Goal: Task Accomplishment & Management: Use online tool/utility

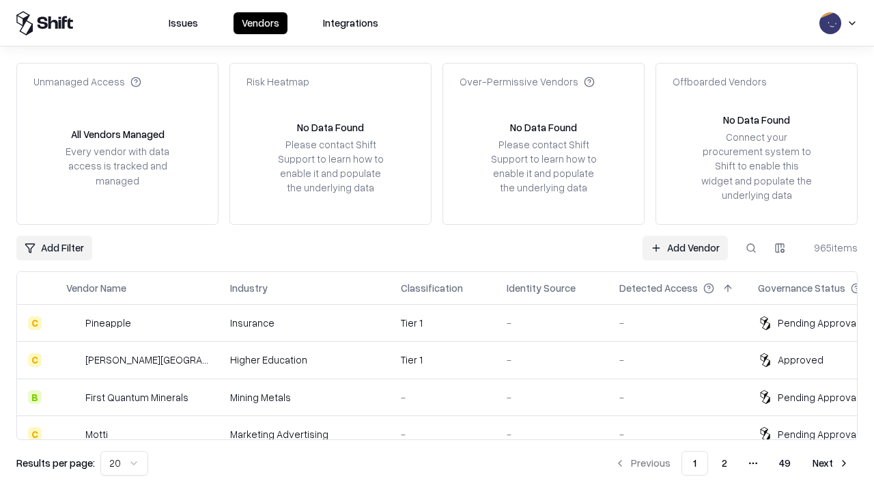
click at [685, 247] on link "Add Vendor" at bounding box center [685, 248] width 85 height 25
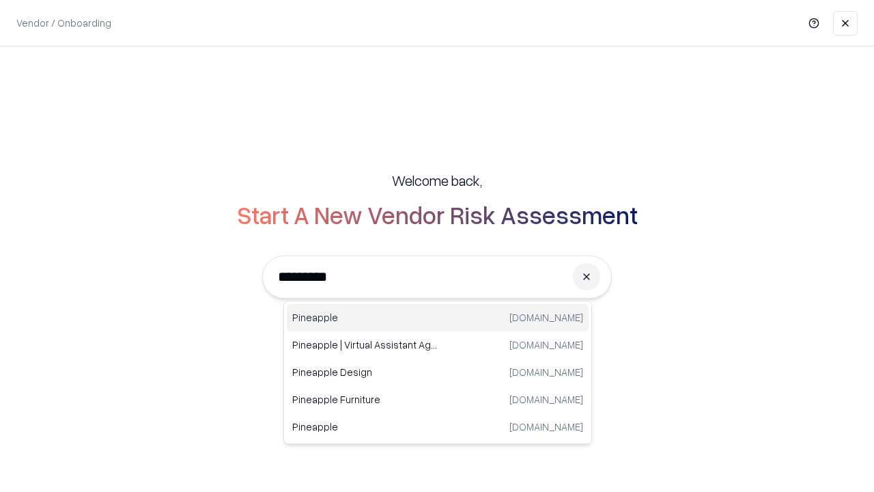
click at [438, 318] on div "Pineapple [DOMAIN_NAME]" at bounding box center [438, 317] width 302 height 27
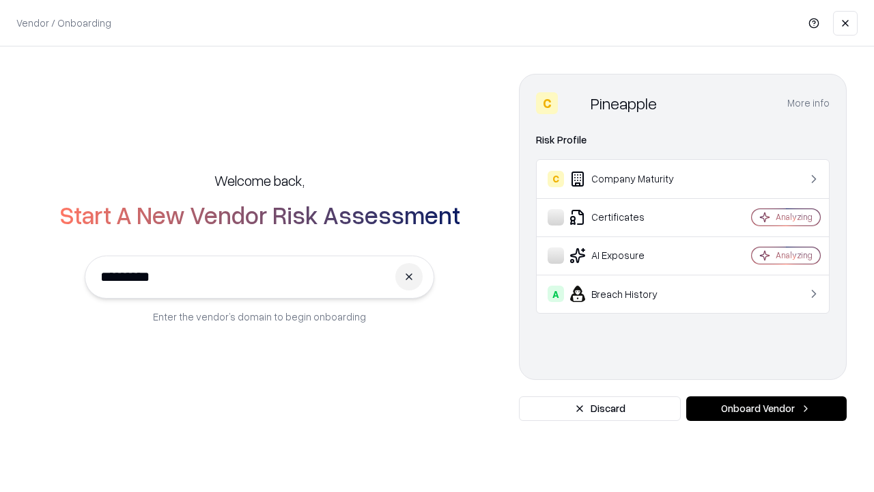
type input "*********"
click at [766, 408] on button "Onboard Vendor" at bounding box center [766, 408] width 160 height 25
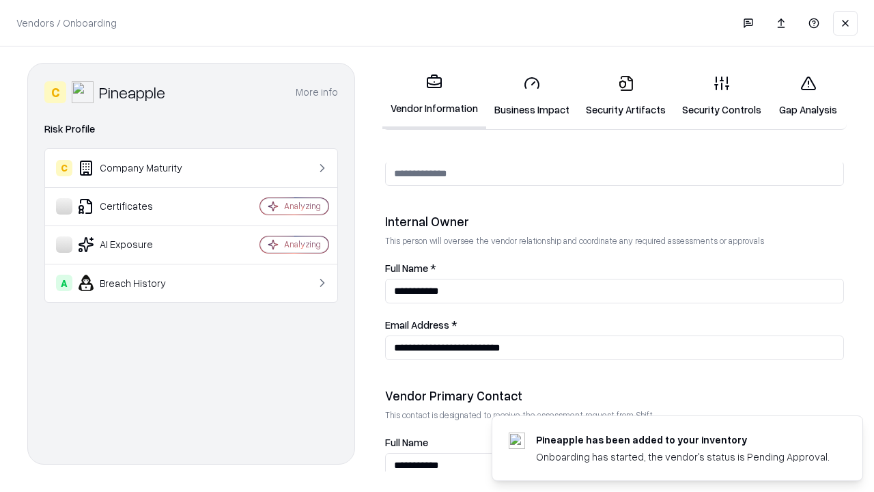
scroll to position [707, 0]
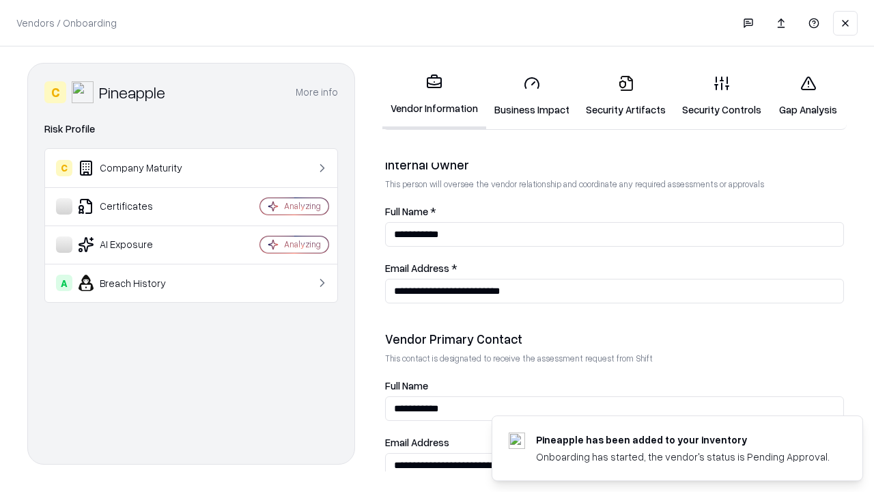
click at [532, 96] on link "Business Impact" at bounding box center [532, 96] width 92 height 64
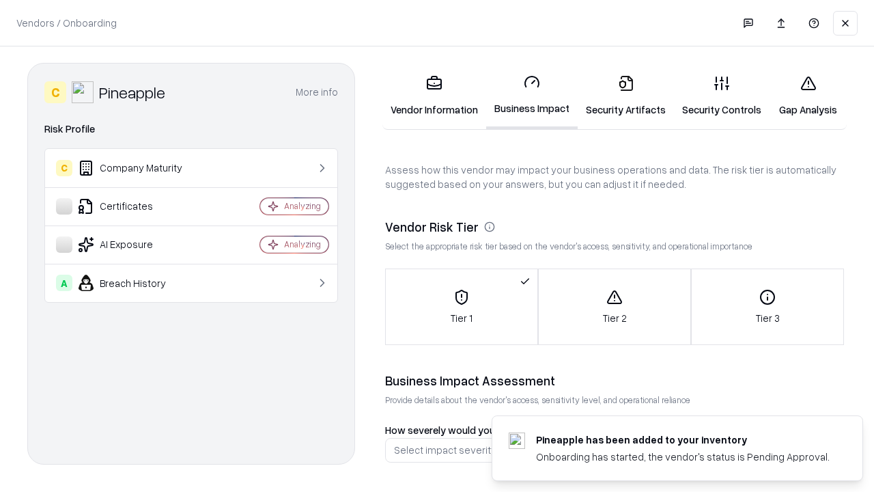
click at [625, 96] on link "Security Artifacts" at bounding box center [626, 96] width 96 height 64
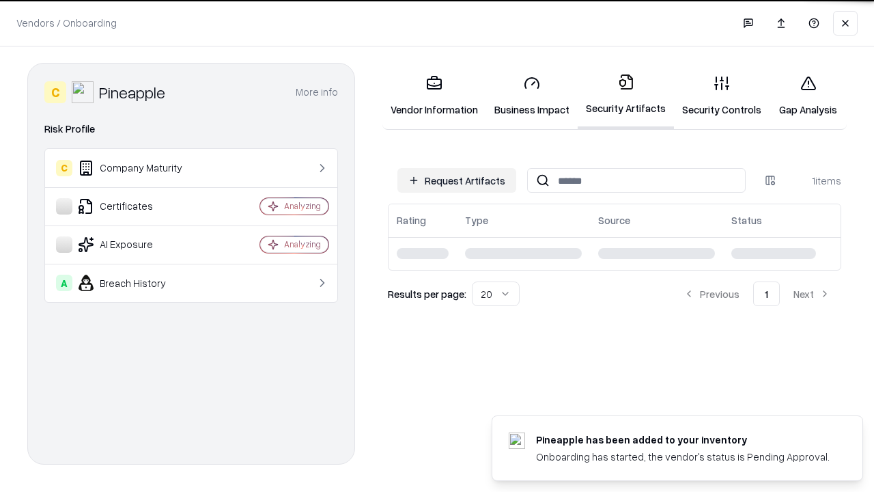
click at [457, 180] on button "Request Artifacts" at bounding box center [456, 180] width 119 height 25
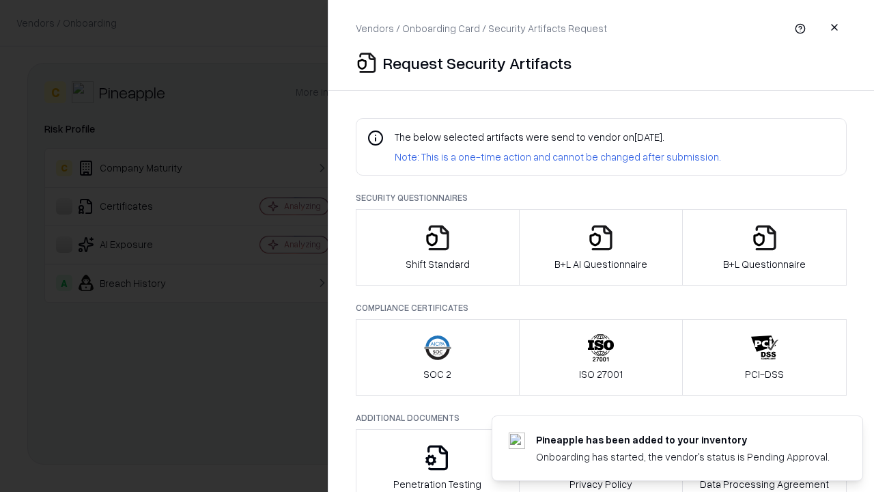
click at [437, 247] on icon "button" at bounding box center [437, 237] width 27 height 27
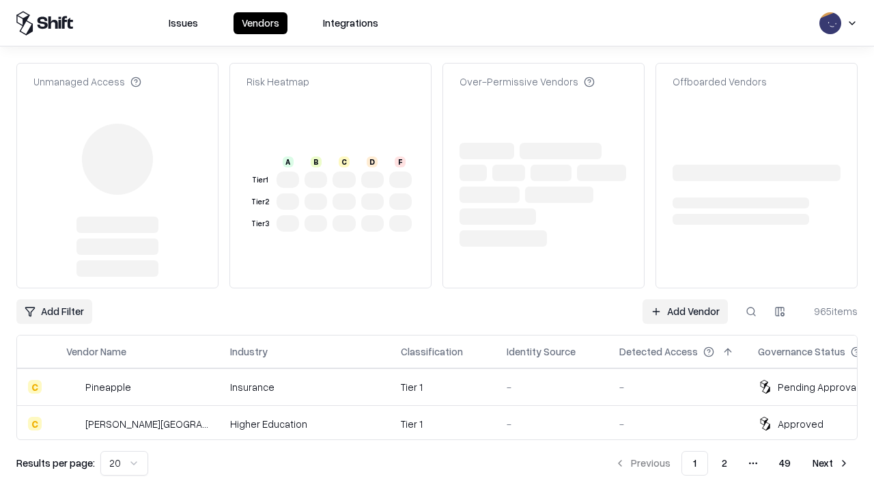
click at [685, 299] on link "Add Vendor" at bounding box center [685, 311] width 85 height 25
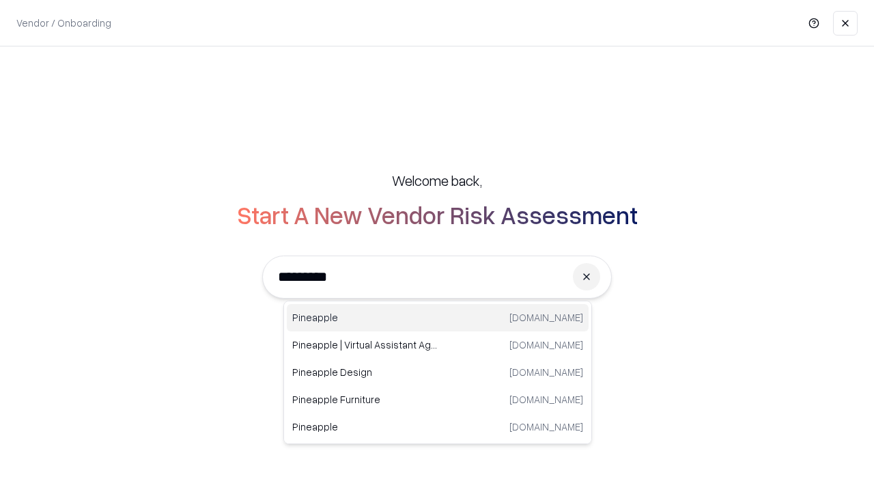
click at [438, 318] on div "Pineapple [DOMAIN_NAME]" at bounding box center [438, 317] width 302 height 27
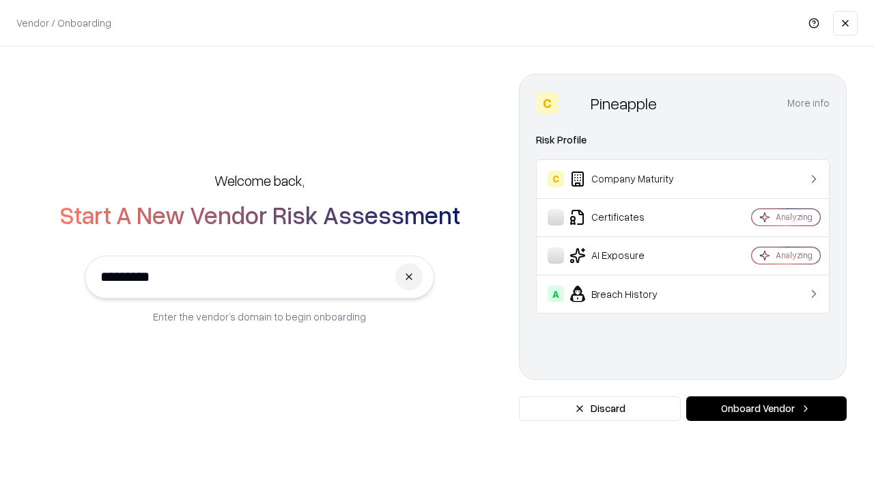
type input "*********"
click at [766, 408] on button "Onboard Vendor" at bounding box center [766, 408] width 160 height 25
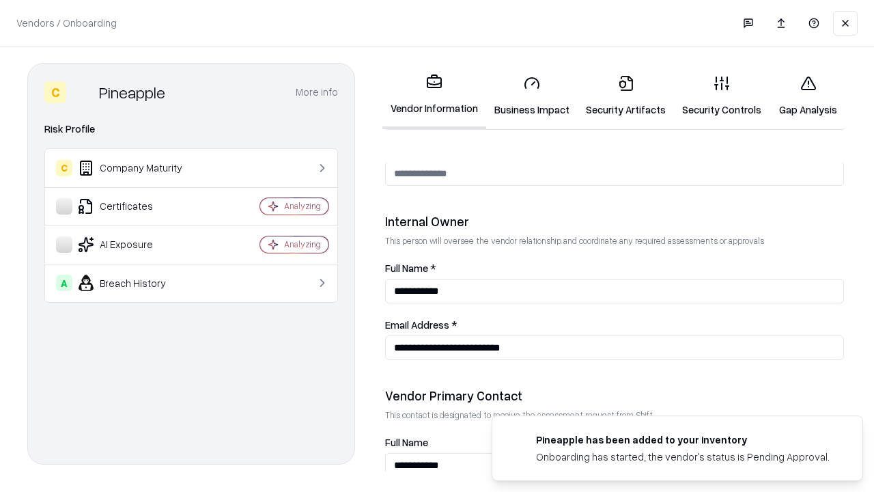
scroll to position [707, 0]
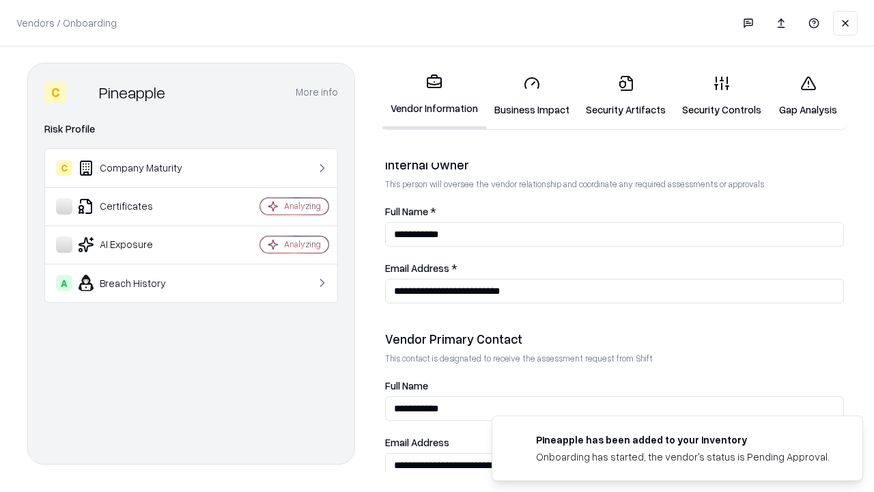
click at [808, 96] on link "Gap Analysis" at bounding box center [808, 96] width 77 height 64
